Goal: Task Accomplishment & Management: Complete application form

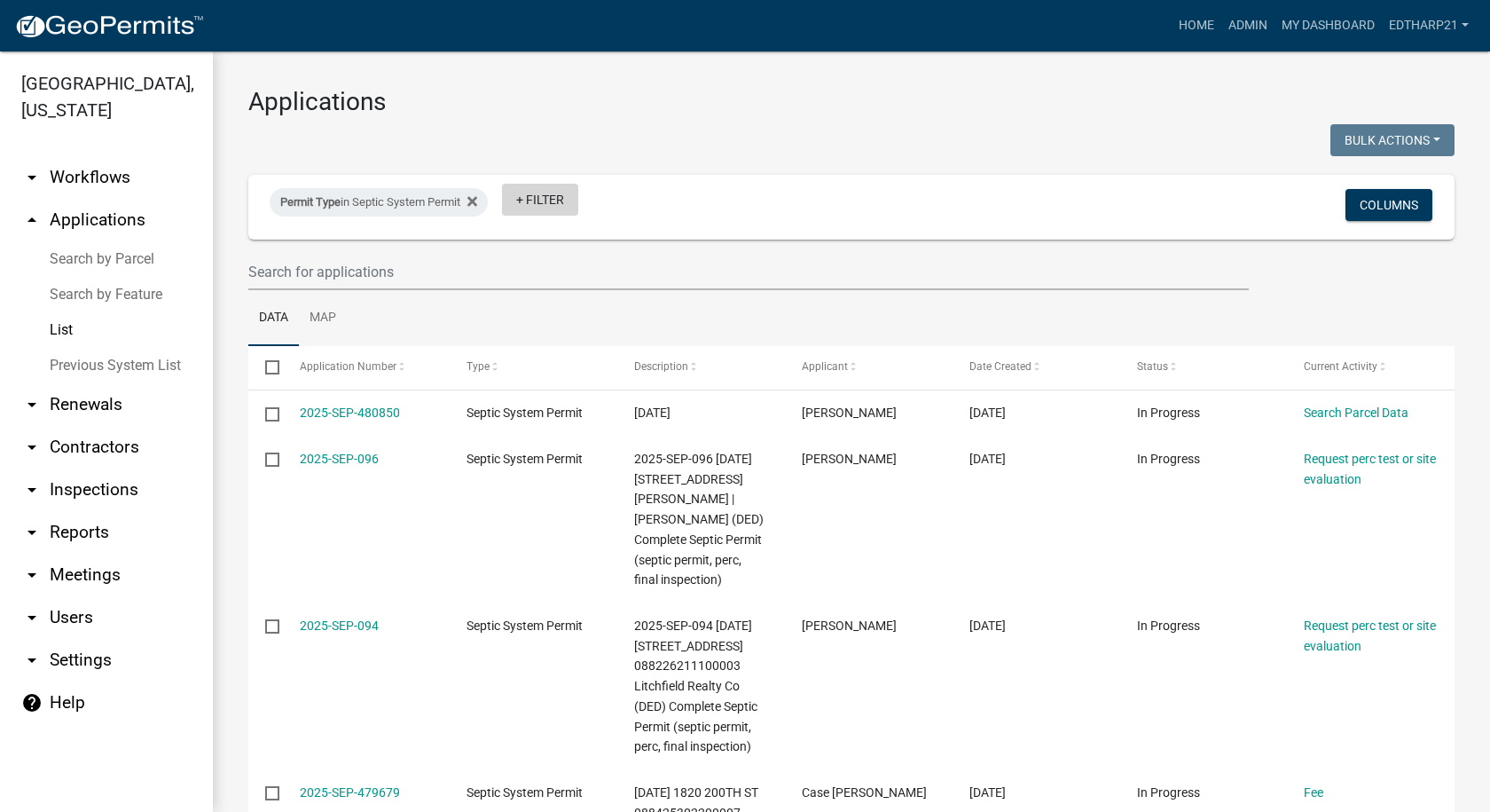
click at [541, 190] on link "+ Filter" at bounding box center [540, 199] width 76 height 32
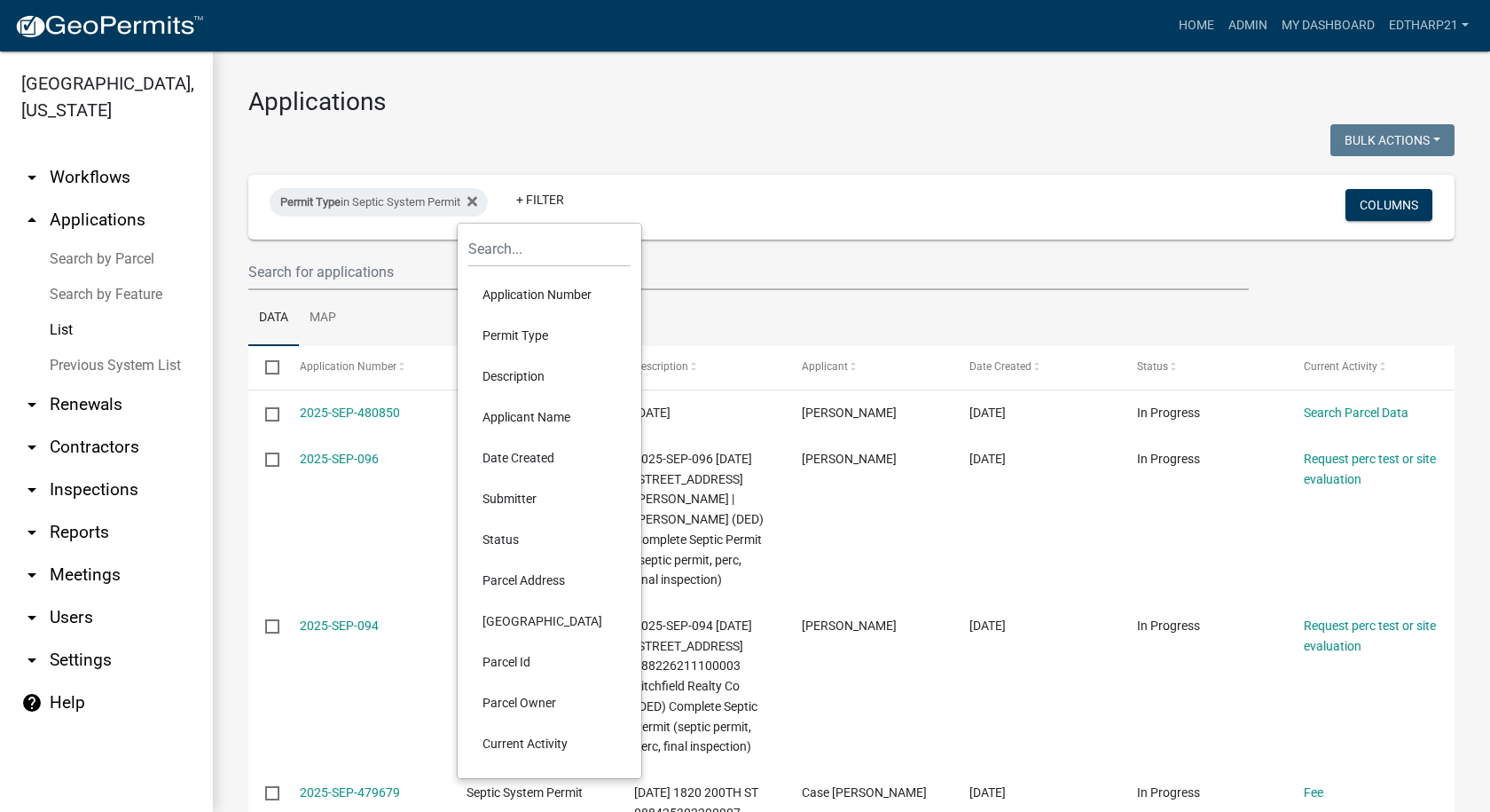
click at [522, 327] on li "Permit Type" at bounding box center [549, 335] width 162 height 41
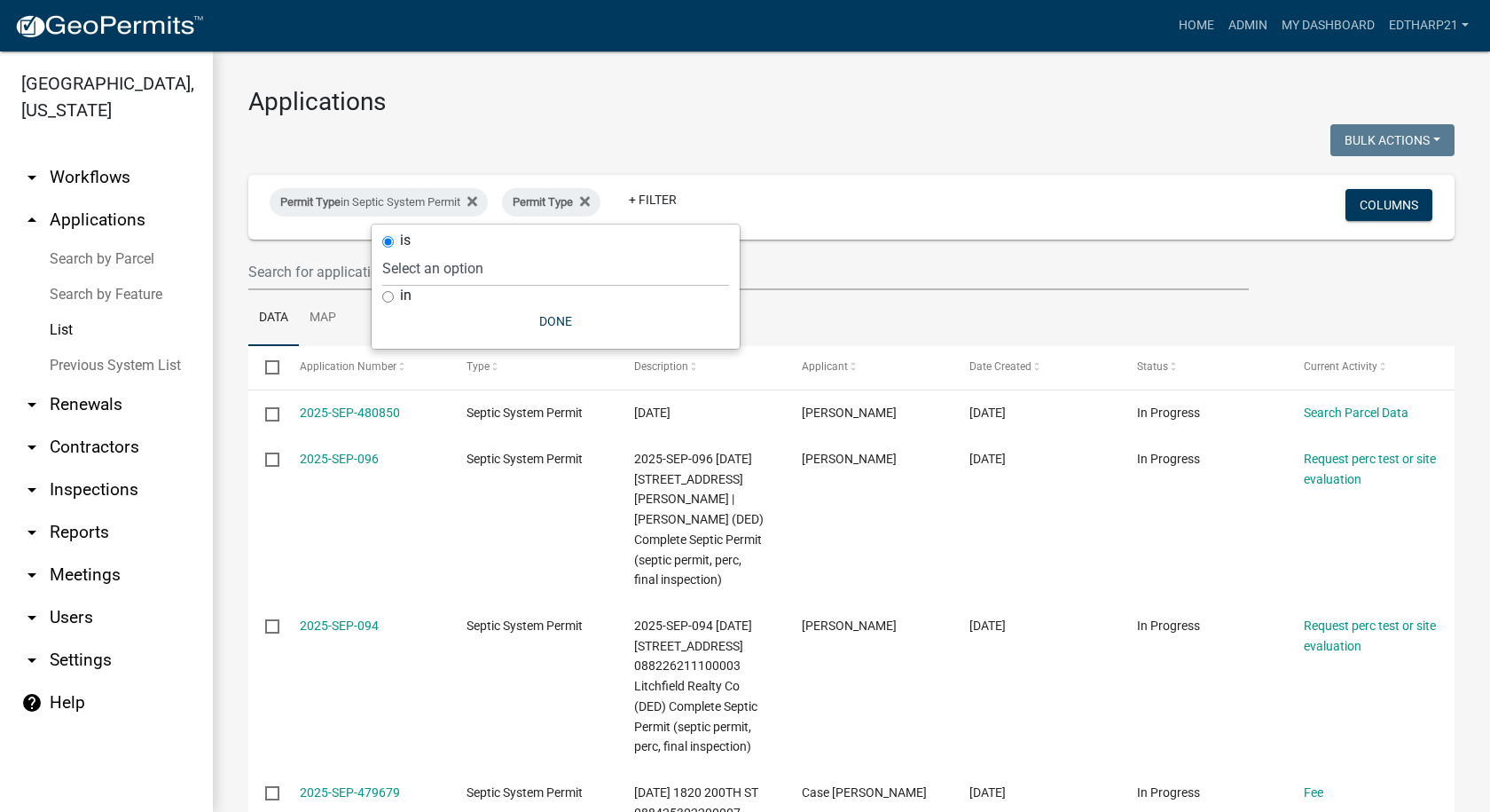
click at [388, 299] on input "in" at bounding box center [388, 297] width 12 height 12
radio input "true"
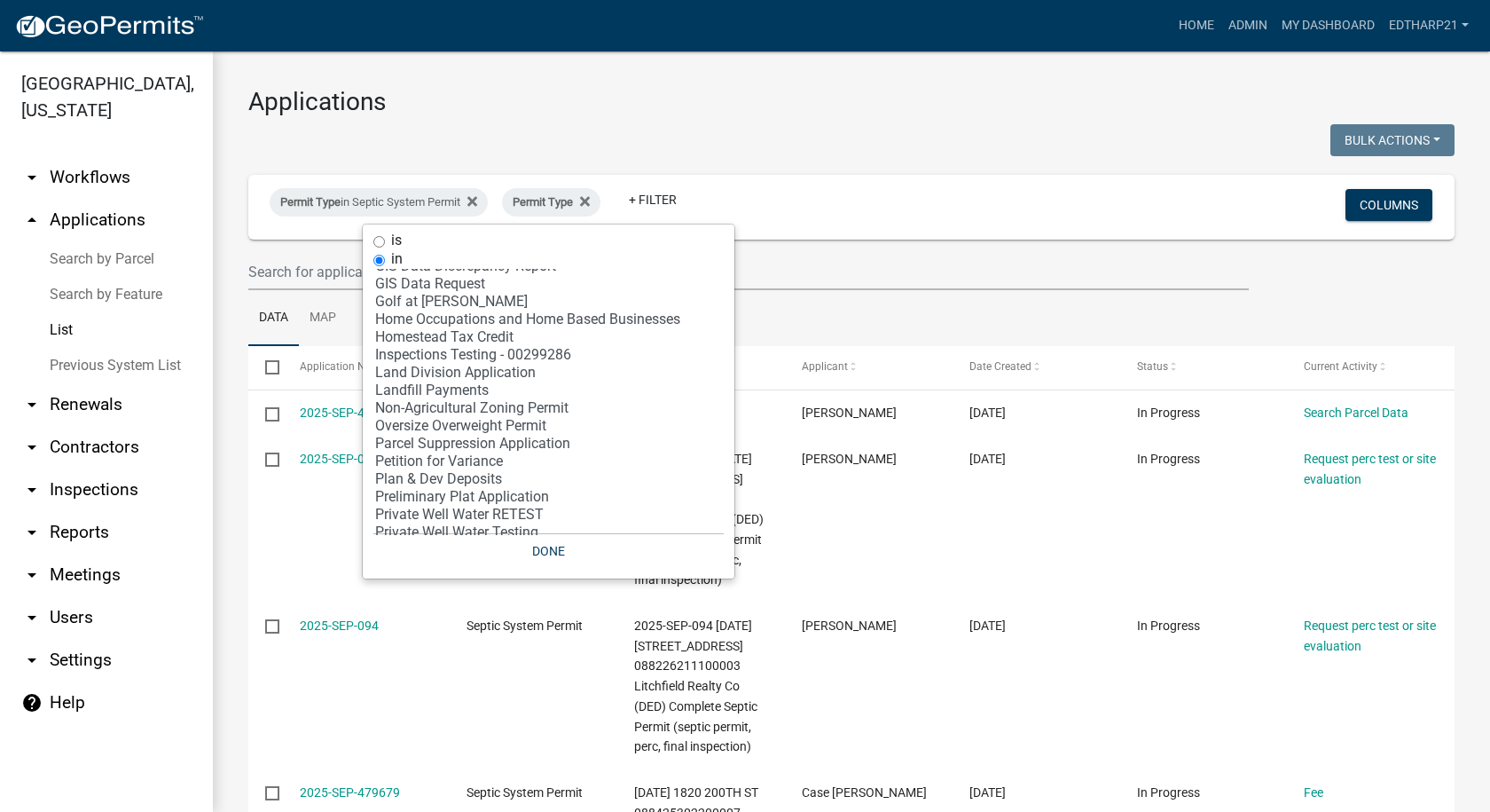
scroll to position [355, 0]
select select "30: '81c92f48-3f2d-4d93-9c6b-d1dd1ea8186b'"
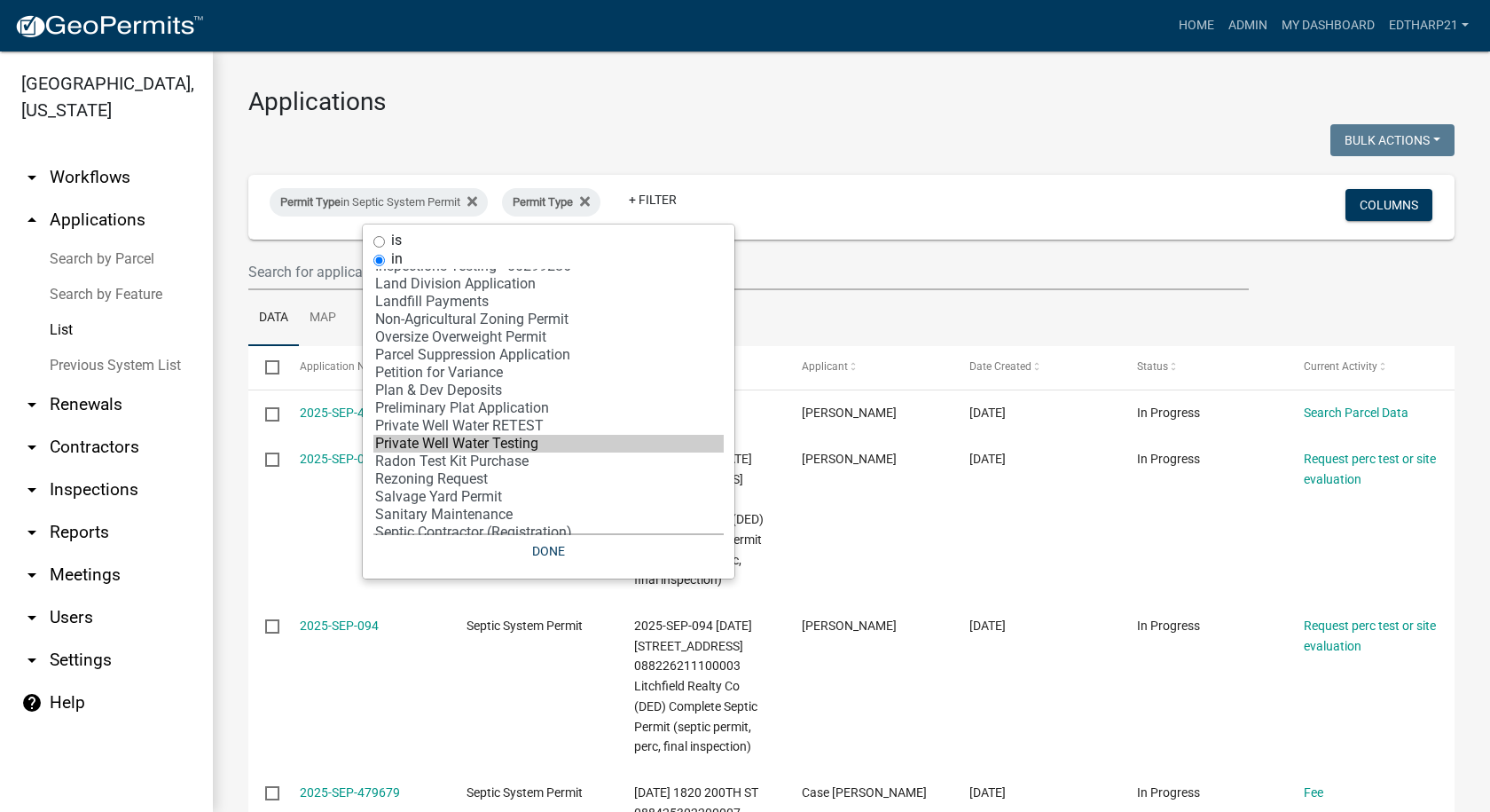
click at [452, 444] on option "Private Well Water Testing" at bounding box center [548, 443] width 350 height 17
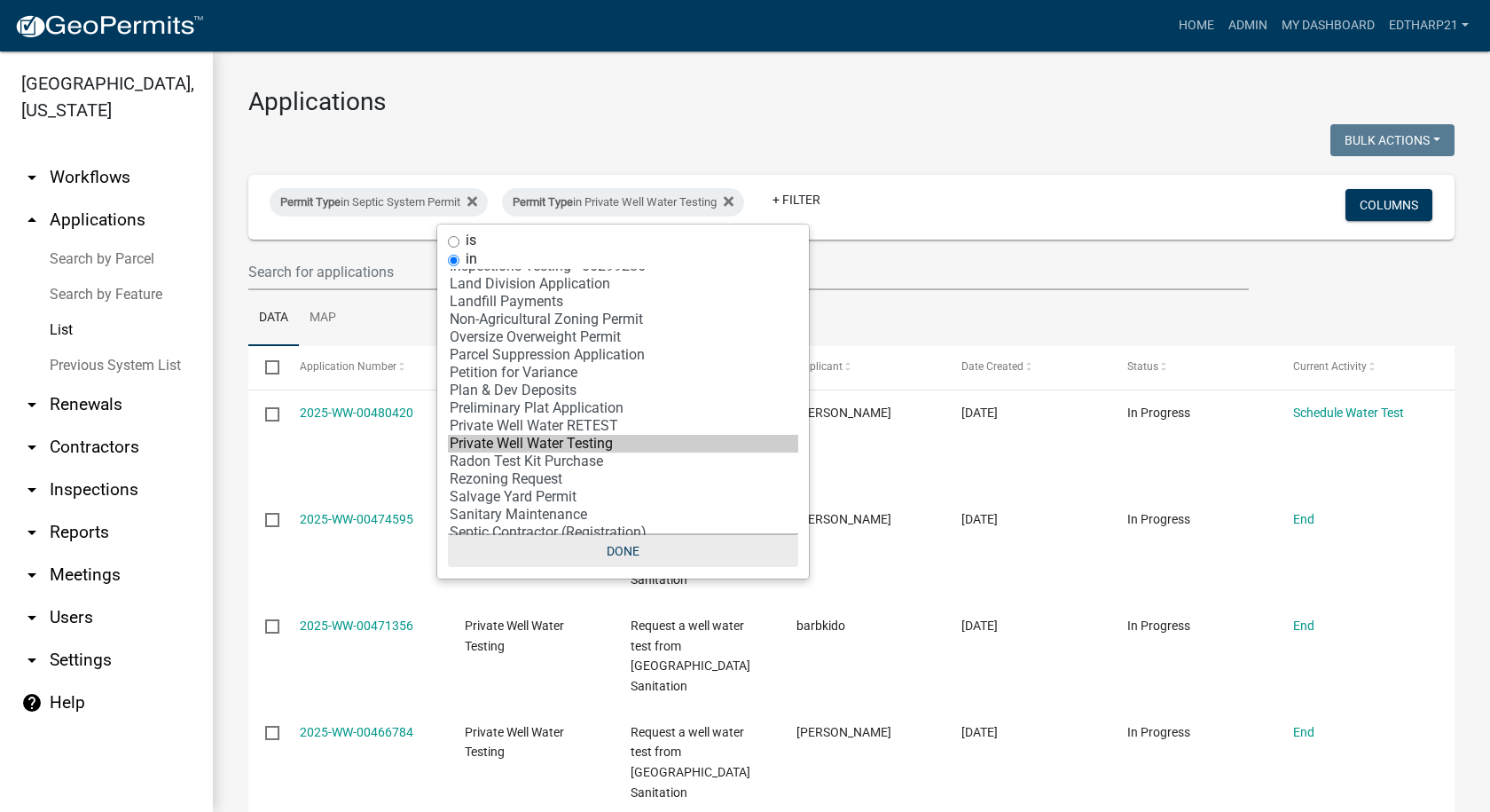
click at [629, 549] on button "Done" at bounding box center [623, 550] width 350 height 32
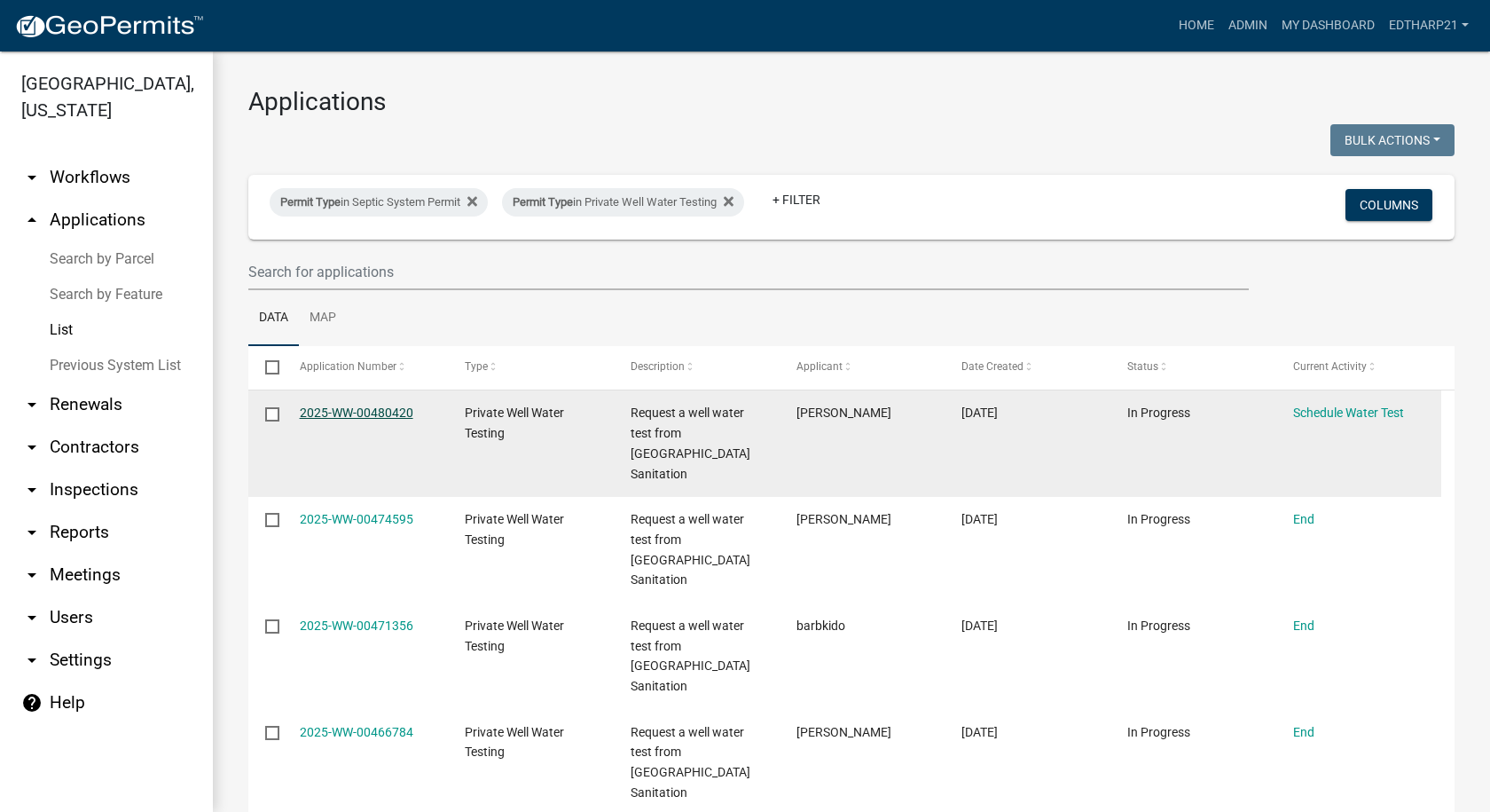
click at [376, 408] on link "2025-WW-00480420" at bounding box center [356, 412] width 113 height 14
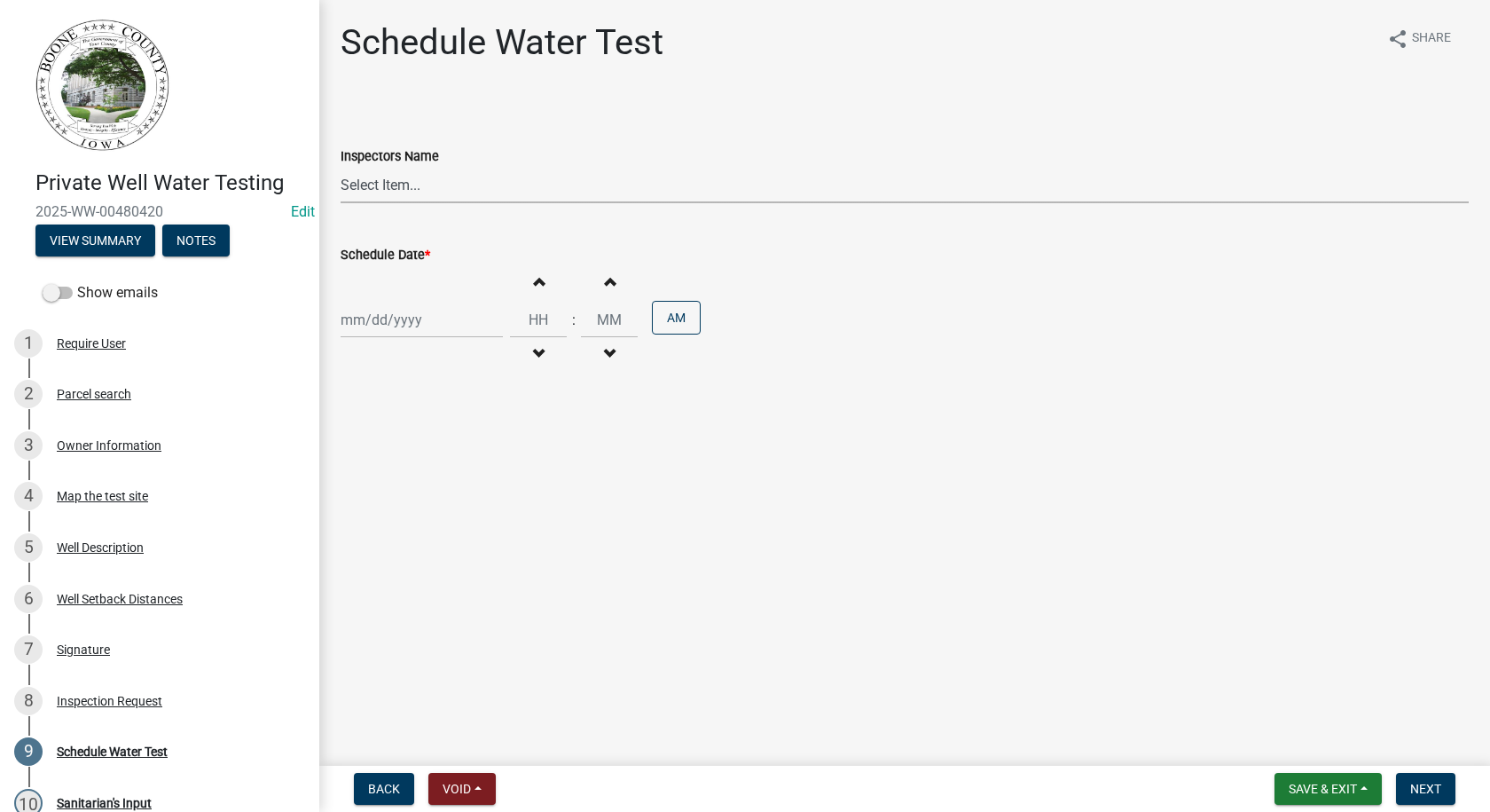
click at [379, 187] on select "Select Item... EdTharp21 (EdTharp21) mspeers ([PERSON_NAME]) WandaCox ([PERSON_…" at bounding box center [904, 185] width 1128 height 36
select select "1166babb-7ce8-442f-9c4a-1180ef3e1882"
click at [341, 167] on select "Select Item... EdTharp21 (EdTharp21) mspeers ([PERSON_NAME]) WandaCox ([PERSON_…" at bounding box center [904, 185] width 1128 height 36
click at [388, 327] on div at bounding box center [421, 320] width 162 height 36
select select "9"
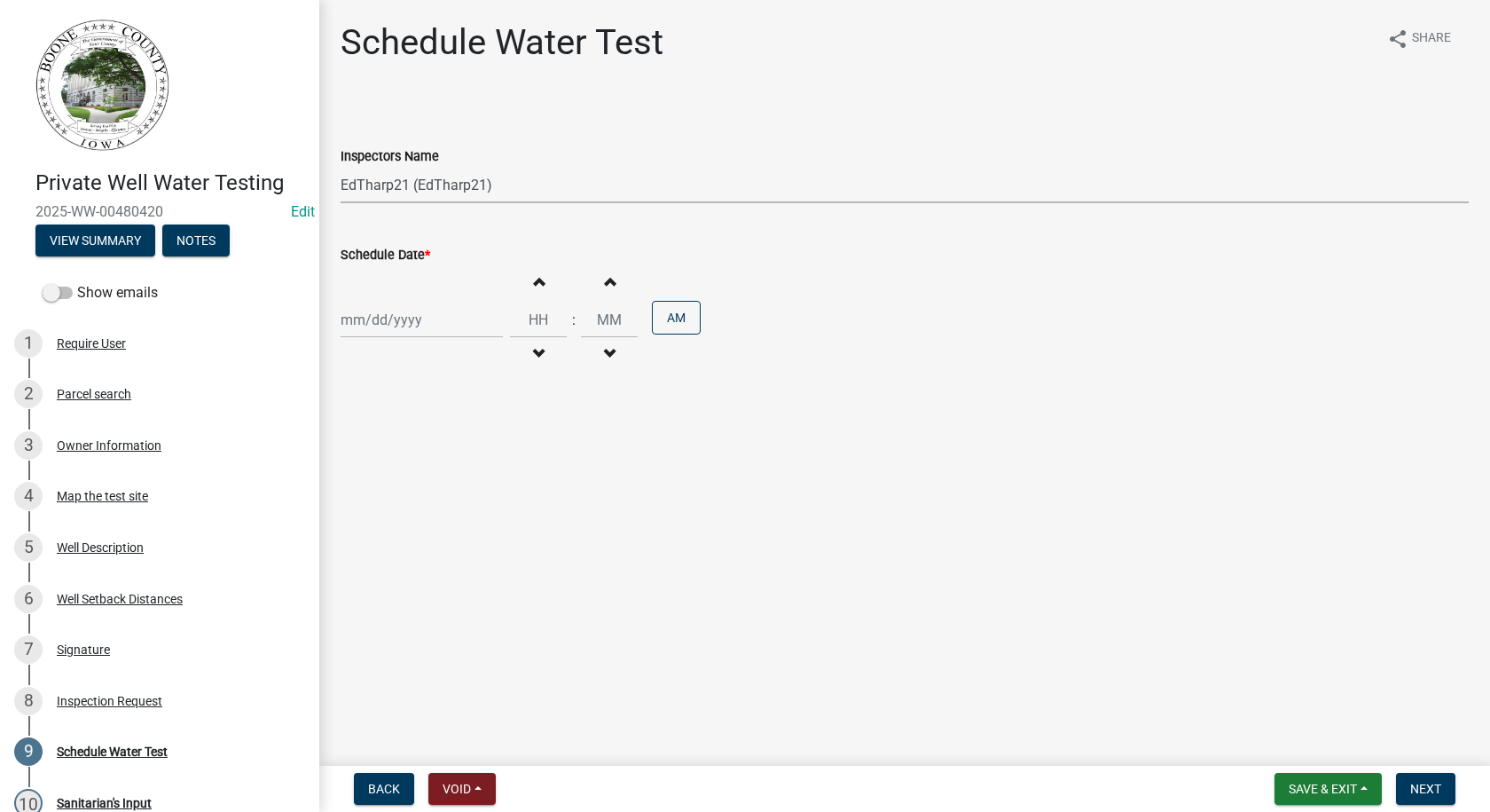
select select "2025"
click at [391, 497] on div "23" at bounding box center [387, 499] width 29 height 29
type input "[DATE]"
click at [534, 276] on span "button" at bounding box center [538, 281] width 9 height 14
type input "01"
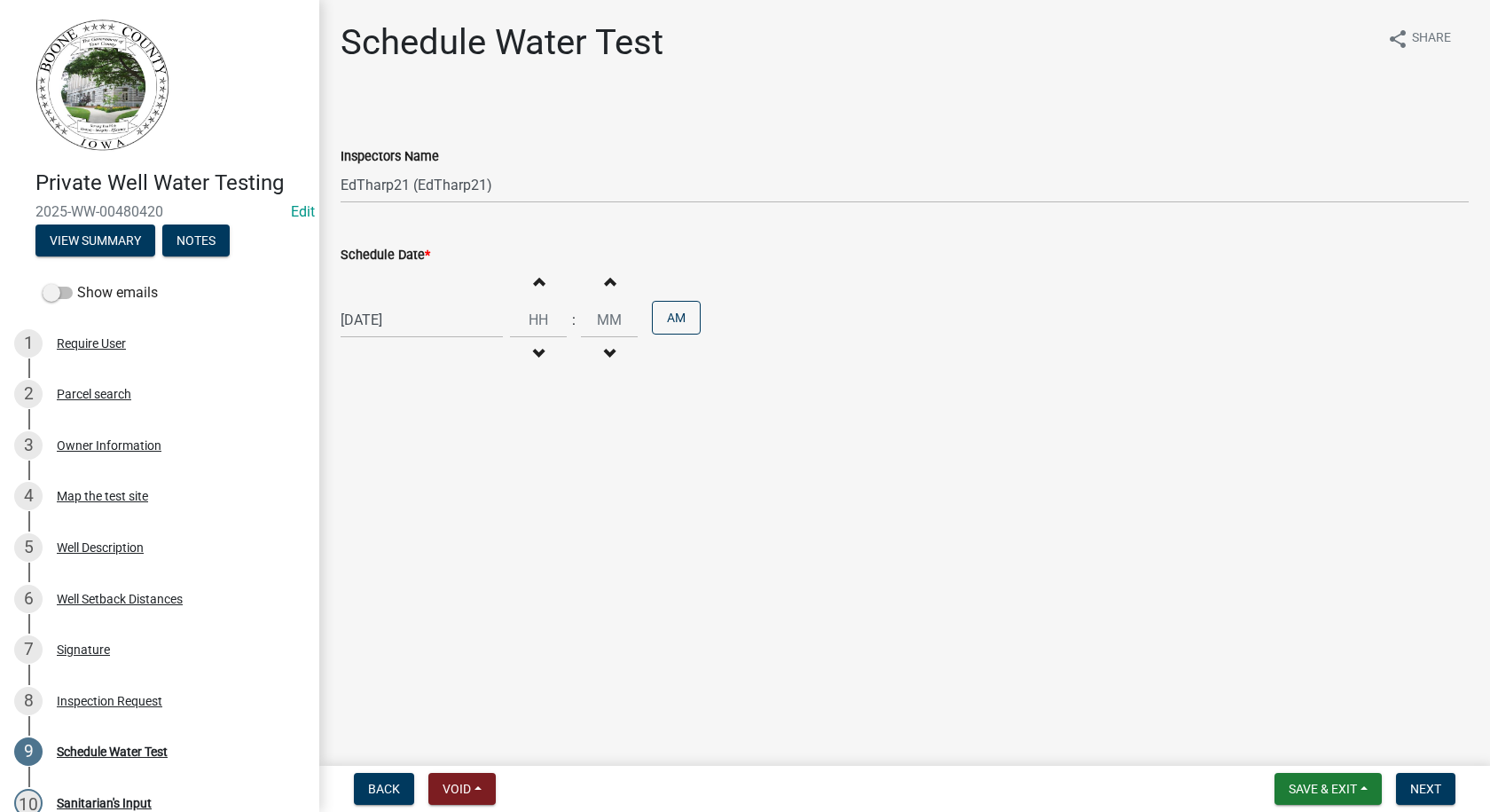
type input "00"
click at [534, 351] on span "button" at bounding box center [538, 353] width 9 height 14
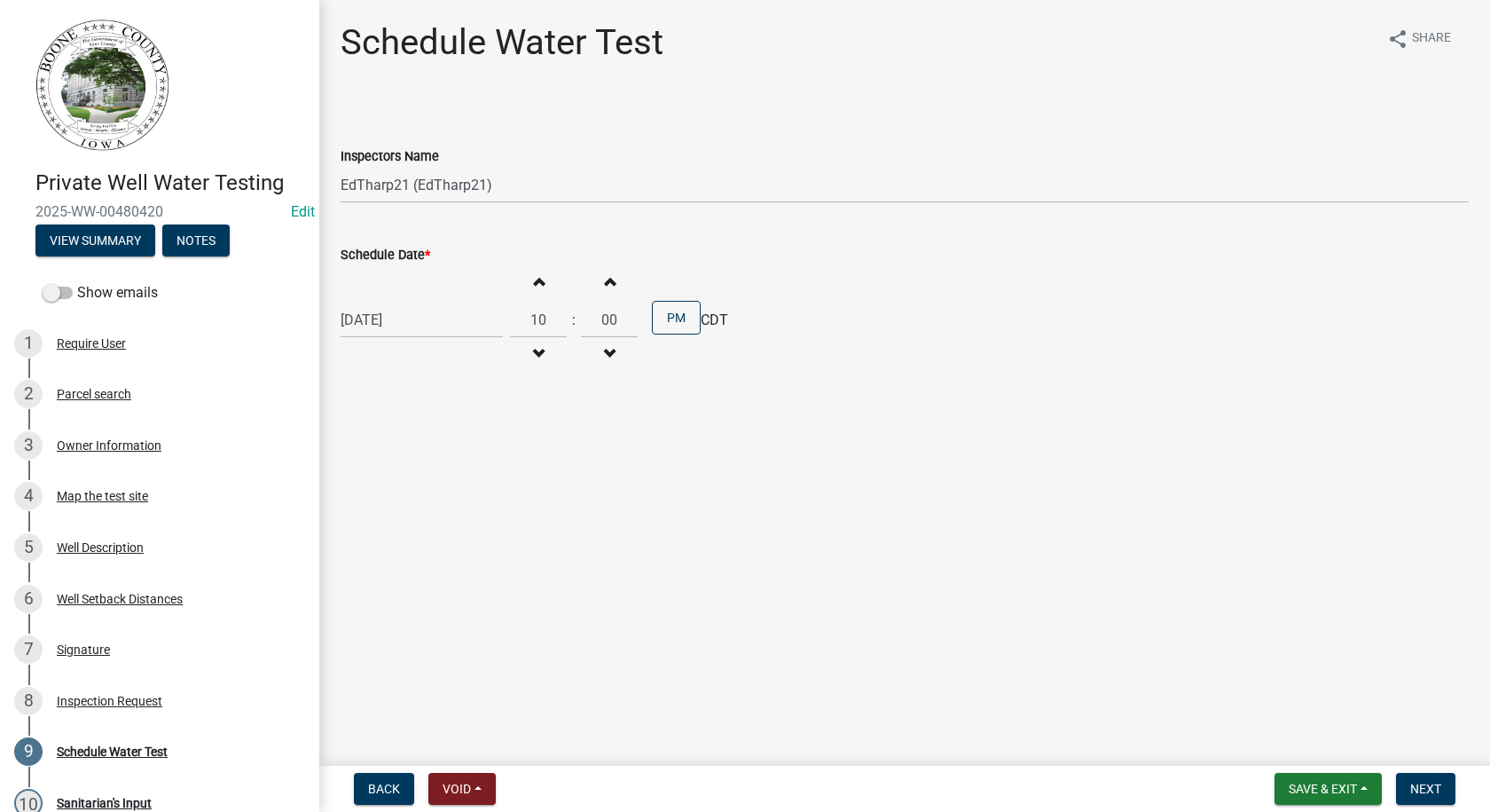
type input "09"
click at [667, 316] on button "PM" at bounding box center [676, 317] width 49 height 34
click at [1424, 788] on span "Next" at bounding box center [1426, 788] width 31 height 14
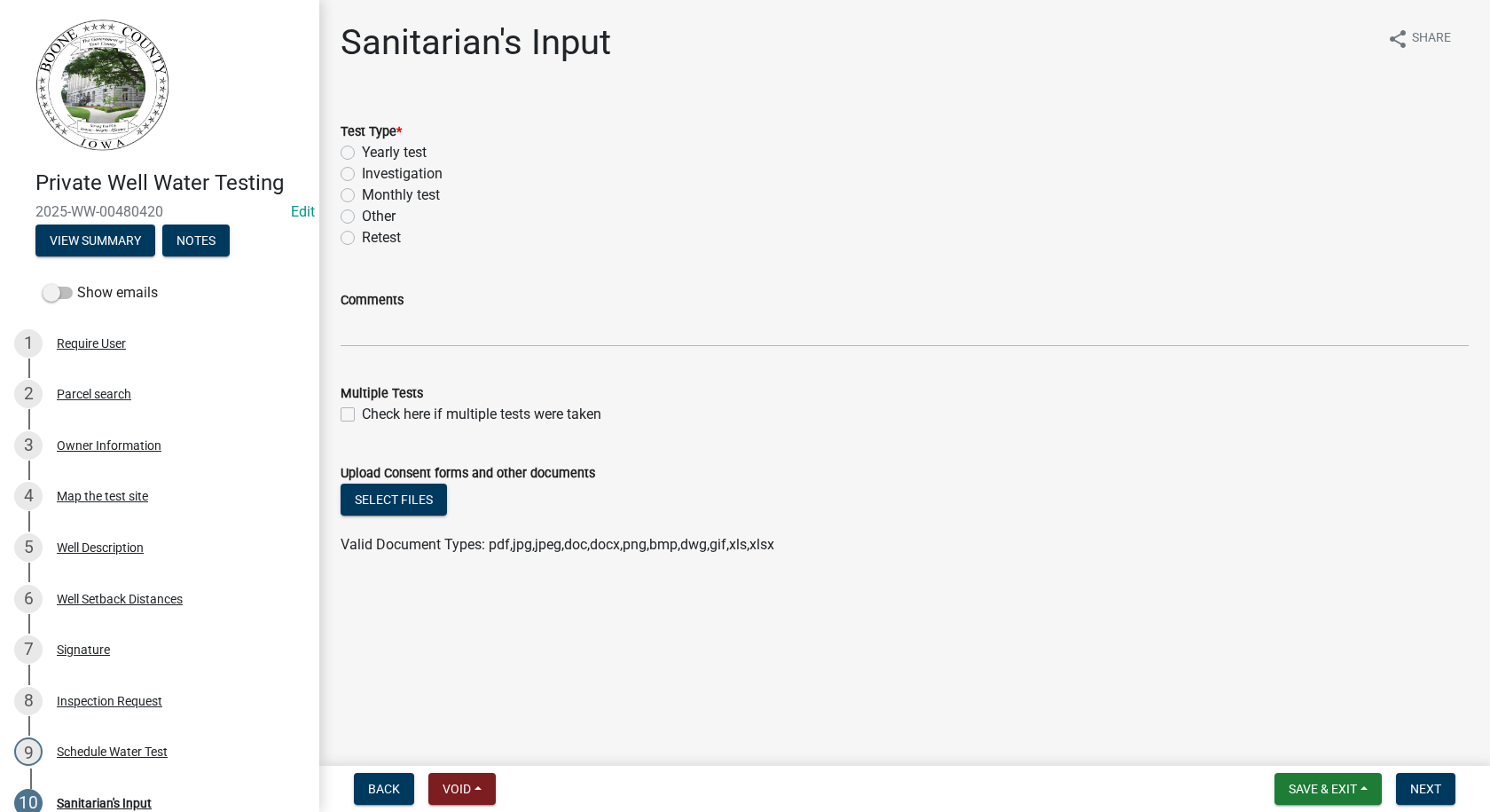
click at [362, 152] on label "Yearly test" at bounding box center [394, 153] width 64 height 21
click at [362, 152] on input "Yearly test" at bounding box center [368, 148] width 12 height 12
radio input "true"
click at [1307, 781] on span "Save & Exit" at bounding box center [1323, 788] width 68 height 14
click at [1279, 696] on button "Save" at bounding box center [1311, 700] width 142 height 42
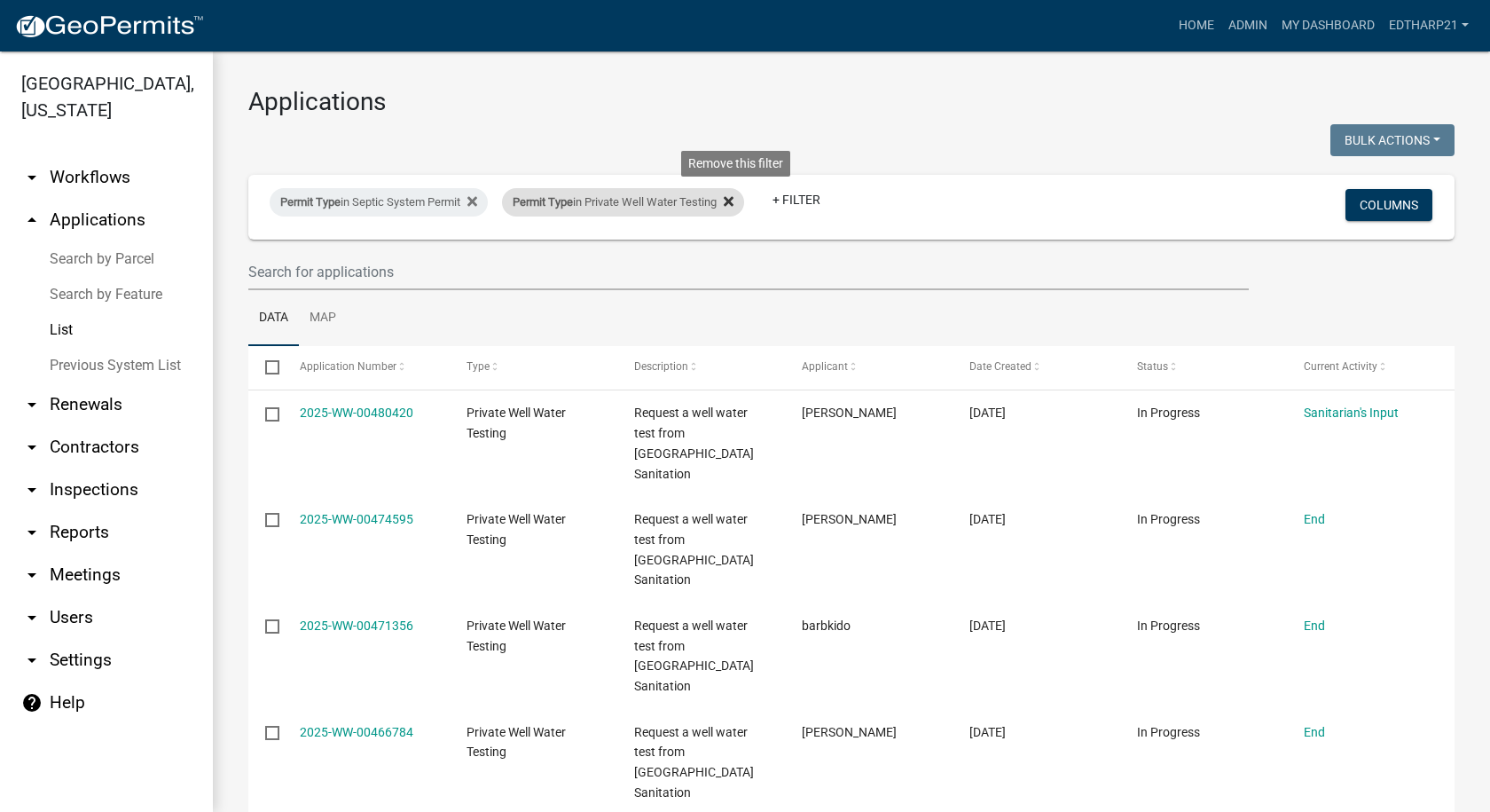
click at [733, 198] on icon at bounding box center [729, 201] width 10 height 10
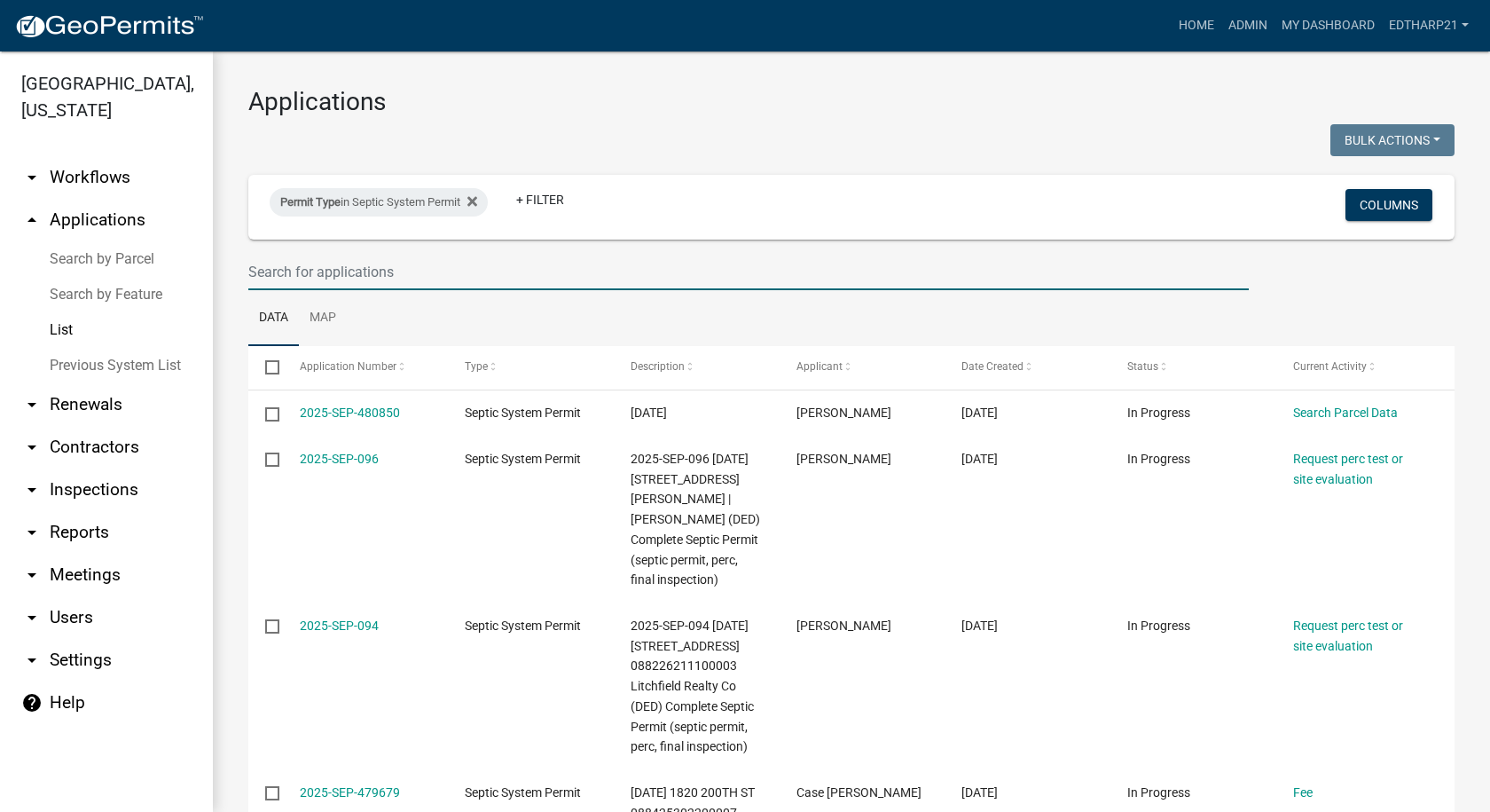
click at [270, 274] on input "text" at bounding box center [749, 272] width 1000 height 36
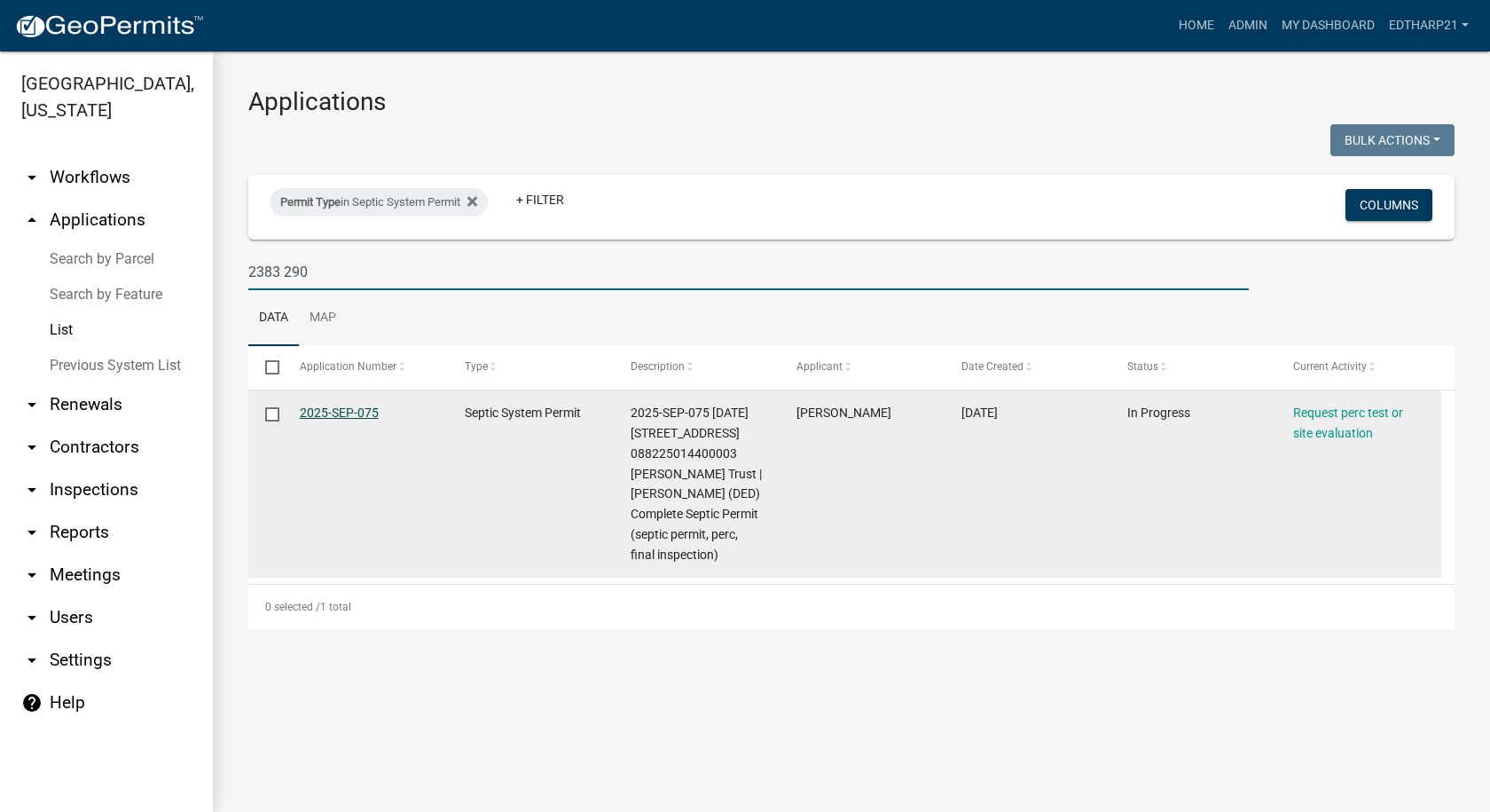
type input "2383 290"
click at [352, 411] on link "2025-SEP-075" at bounding box center [339, 412] width 79 height 14
